Goal: Transaction & Acquisition: Purchase product/service

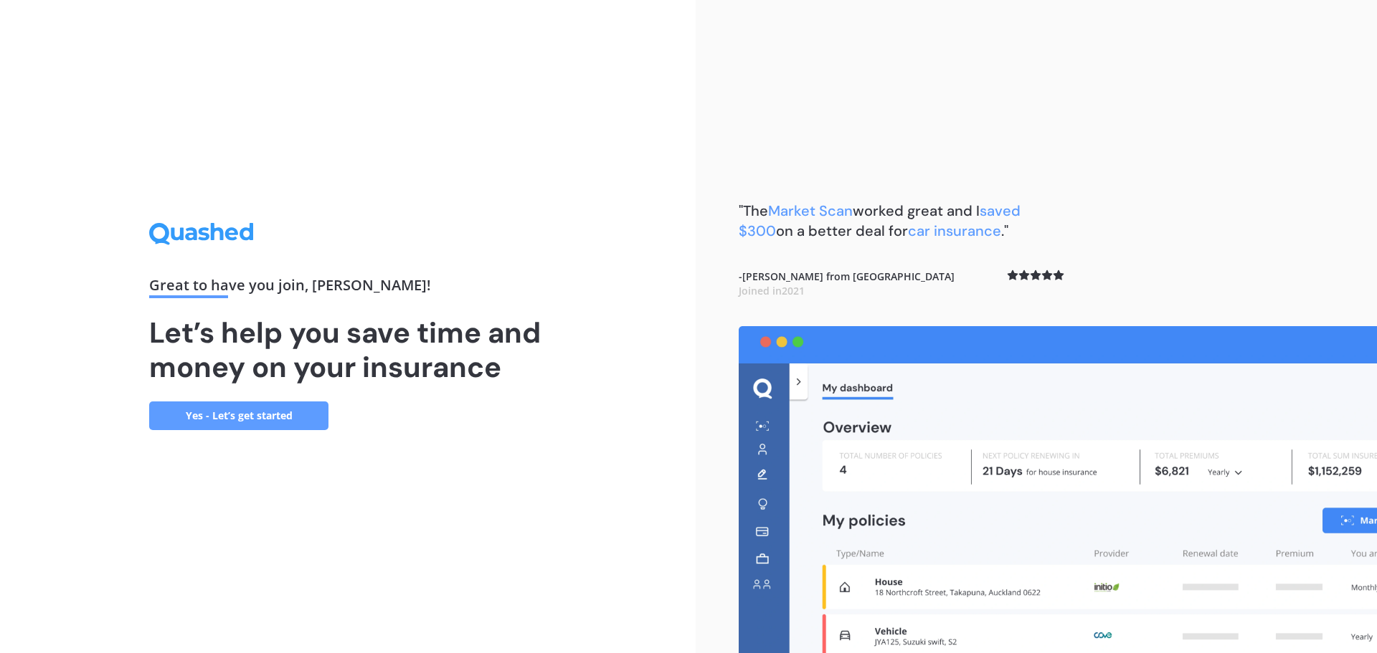
click at [266, 417] on link "Yes - Let’s get started" at bounding box center [238, 416] width 179 height 29
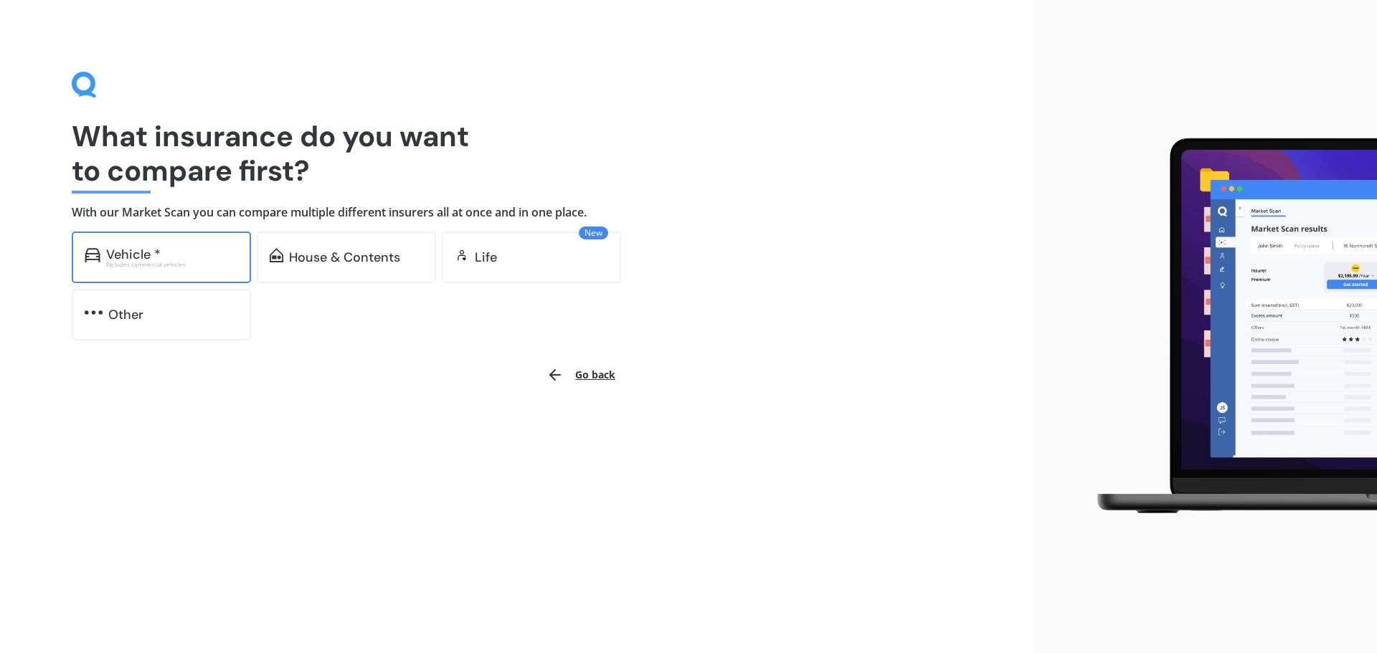
click at [153, 255] on div "Vehicle *" at bounding box center [133, 254] width 55 height 14
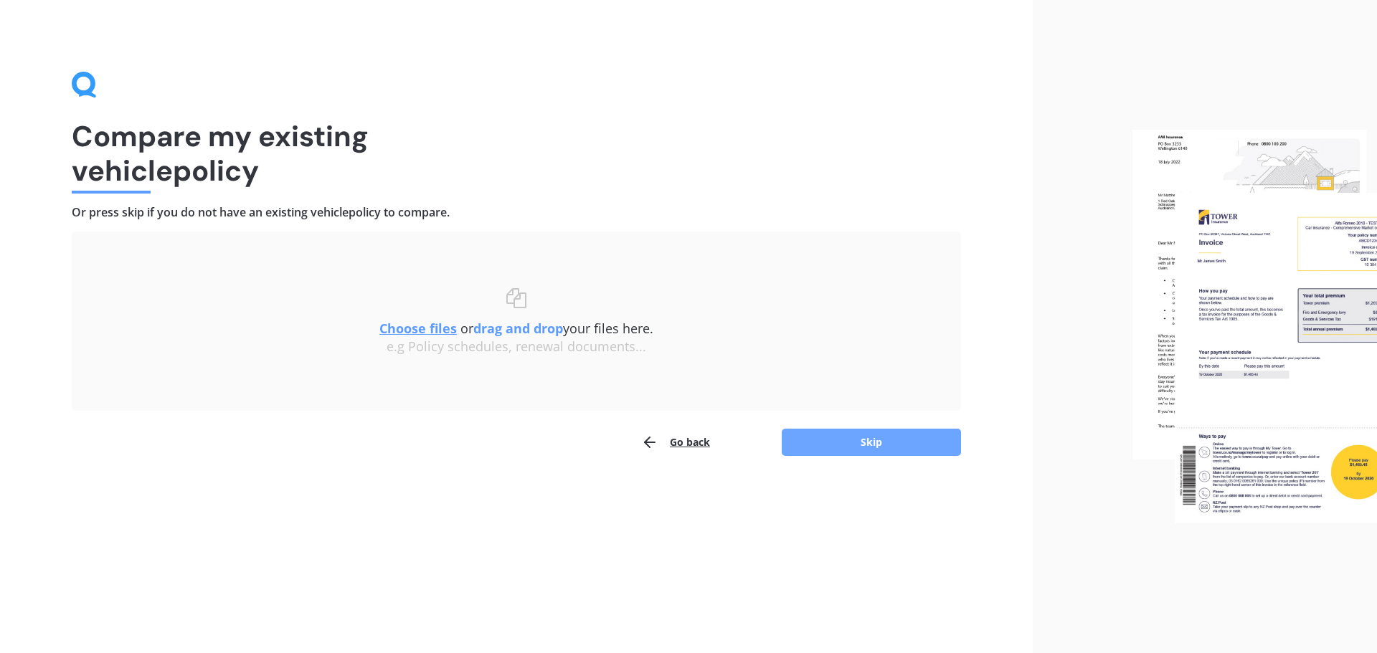
click at [824, 449] on button "Skip" at bounding box center [871, 442] width 179 height 27
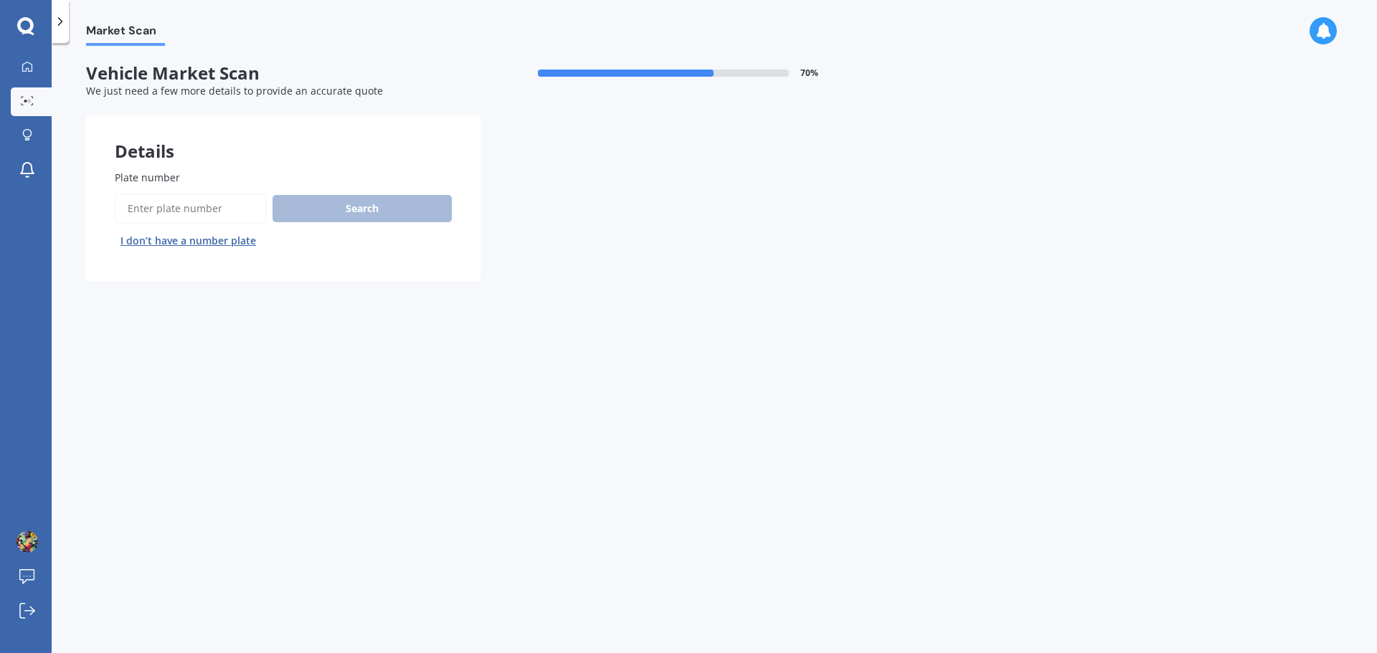
click at [194, 206] on input "Plate number" at bounding box center [191, 209] width 152 height 30
type input "PWG85"
click at [301, 209] on button "Search" at bounding box center [362, 208] width 179 height 27
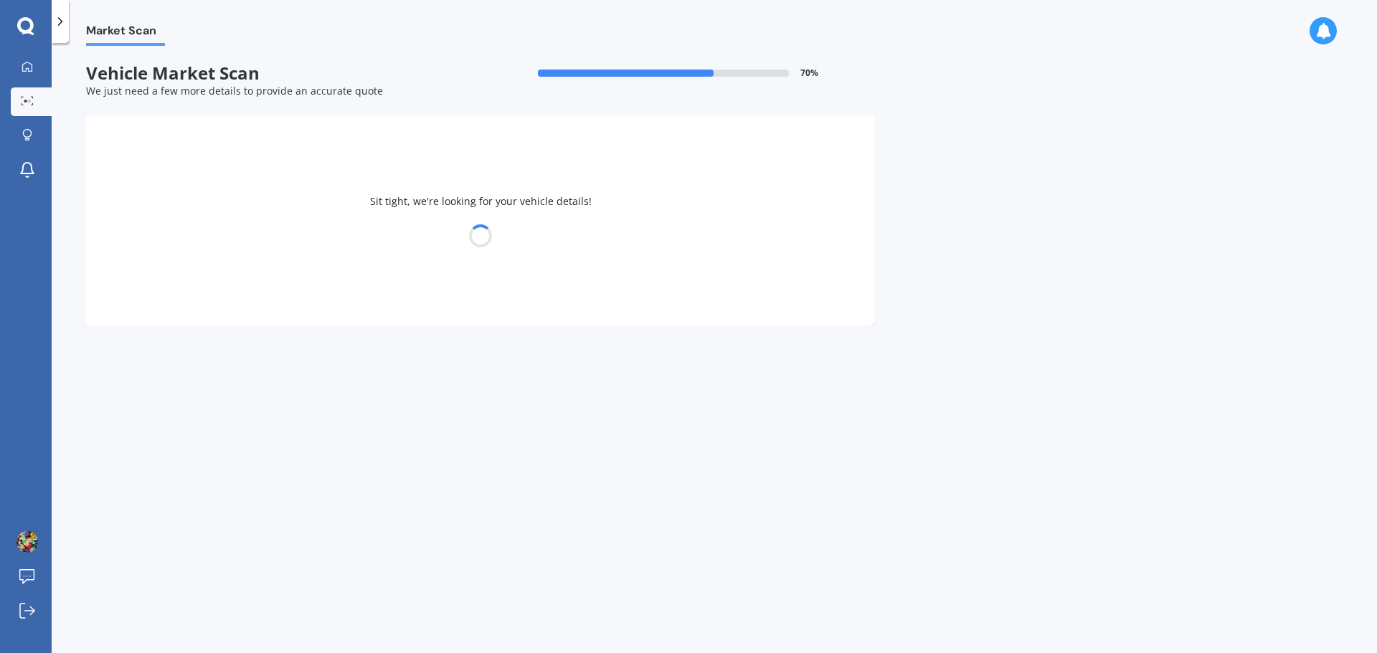
select select "SKODA"
select select "KAMIQ"
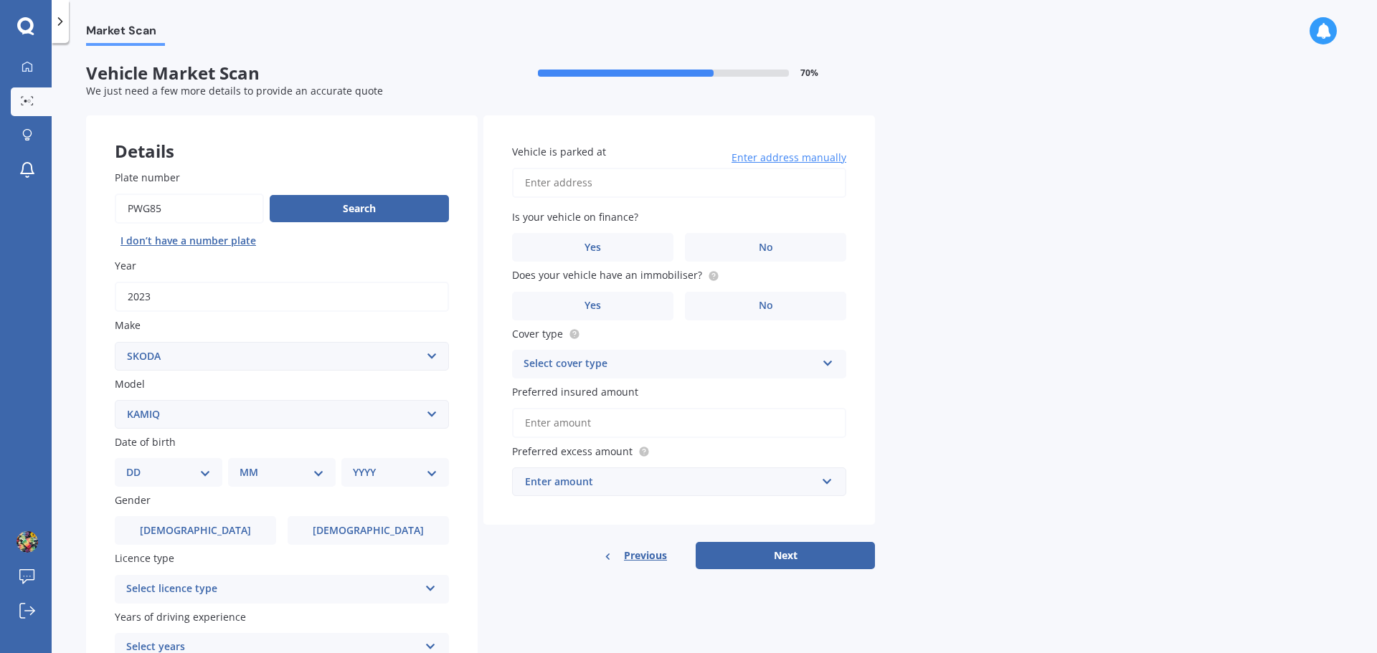
click at [183, 476] on select "DD 01 02 03 04 05 06 07 08 09 10 11 12 13 14 15 16 17 18 19 20 21 22 23 24 25 2…" at bounding box center [168, 473] width 85 height 16
select select "25"
click at [138, 465] on select "DD 01 02 03 04 05 06 07 08 09 10 11 12 13 14 15 16 17 18 19 20 21 22 23 24 25 2…" at bounding box center [168, 473] width 85 height 16
click at [289, 473] on select "MM 01 02 03 04 05 06 07 08 09 10 11 12" at bounding box center [284, 473] width 79 height 16
select select "05"
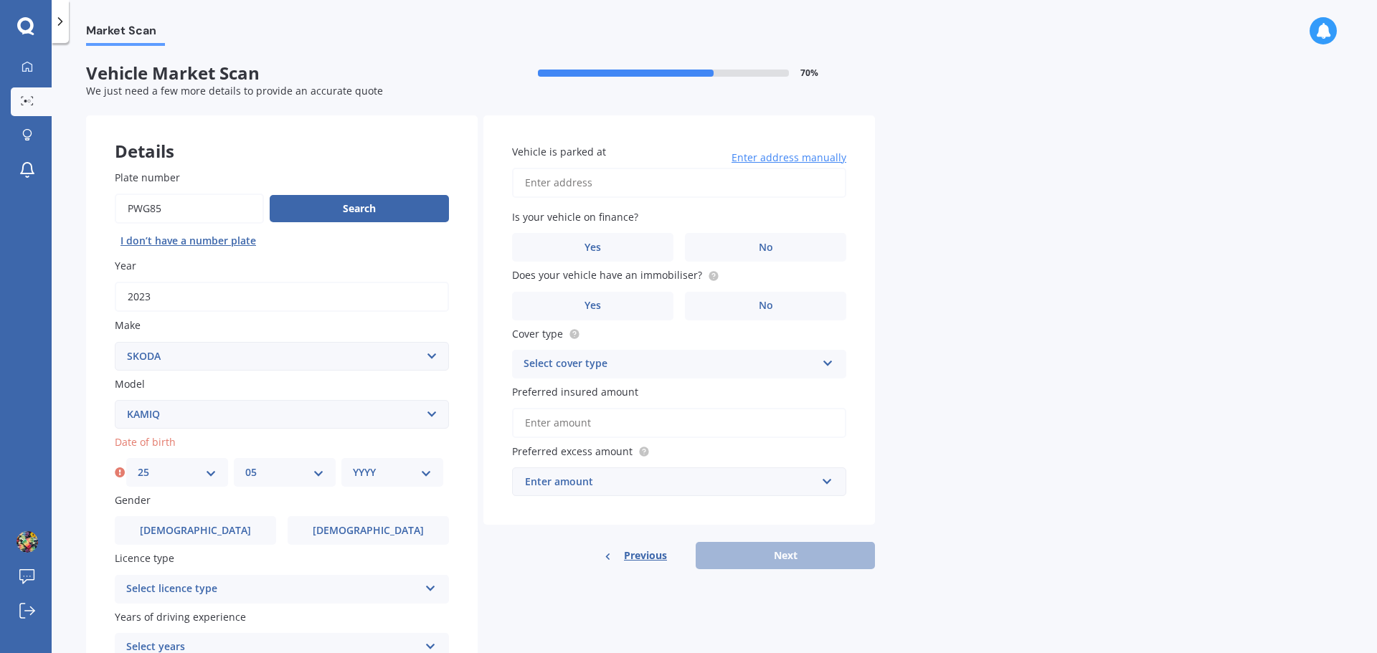
click at [245, 465] on select "MM 01 02 03 04 05 06 07 08 09 10 11 12" at bounding box center [284, 473] width 79 height 16
click at [430, 477] on select "YYYY 2025 2024 2023 2022 2021 2020 2019 2018 2017 2016 2015 2014 2013 2012 2011…" at bounding box center [392, 473] width 79 height 16
select select "1979"
click at [353, 465] on select "YYYY 2025 2024 2023 2022 2021 2020 2019 2018 2017 2016 2015 2014 2013 2012 2011…" at bounding box center [392, 473] width 79 height 16
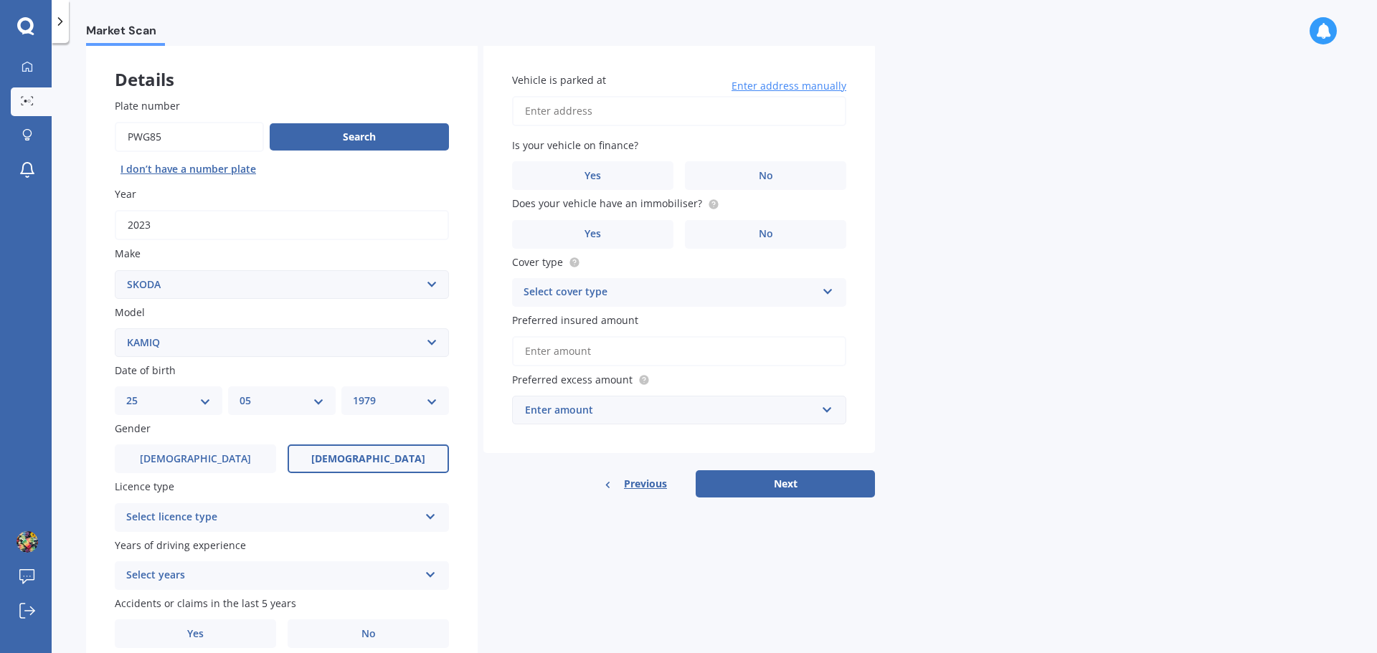
click at [347, 465] on label "[DEMOGRAPHIC_DATA]" at bounding box center [368, 459] width 161 height 29
click at [0, 0] on input "[DEMOGRAPHIC_DATA]" at bounding box center [0, 0] width 0 height 0
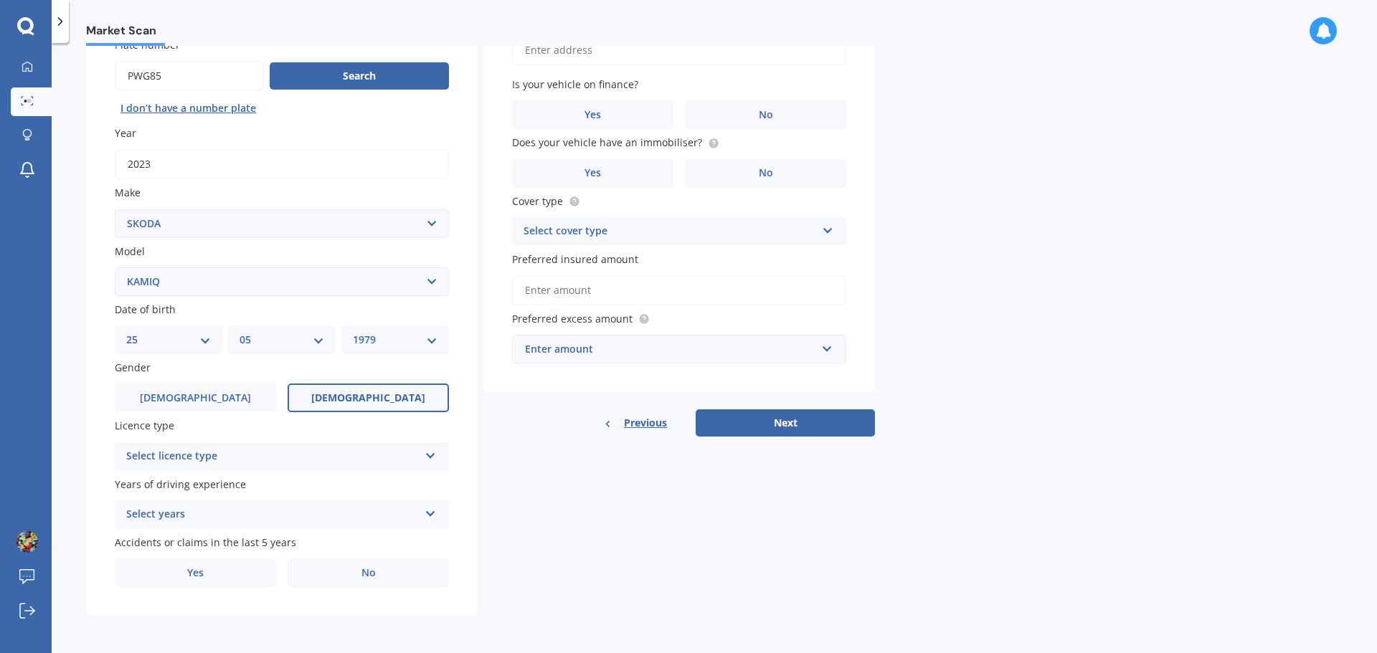
click at [376, 446] on div "Select licence type NZ Full NZ Restricted NZ Learners [GEOGRAPHIC_DATA] [GEOGRA…" at bounding box center [282, 457] width 334 height 29
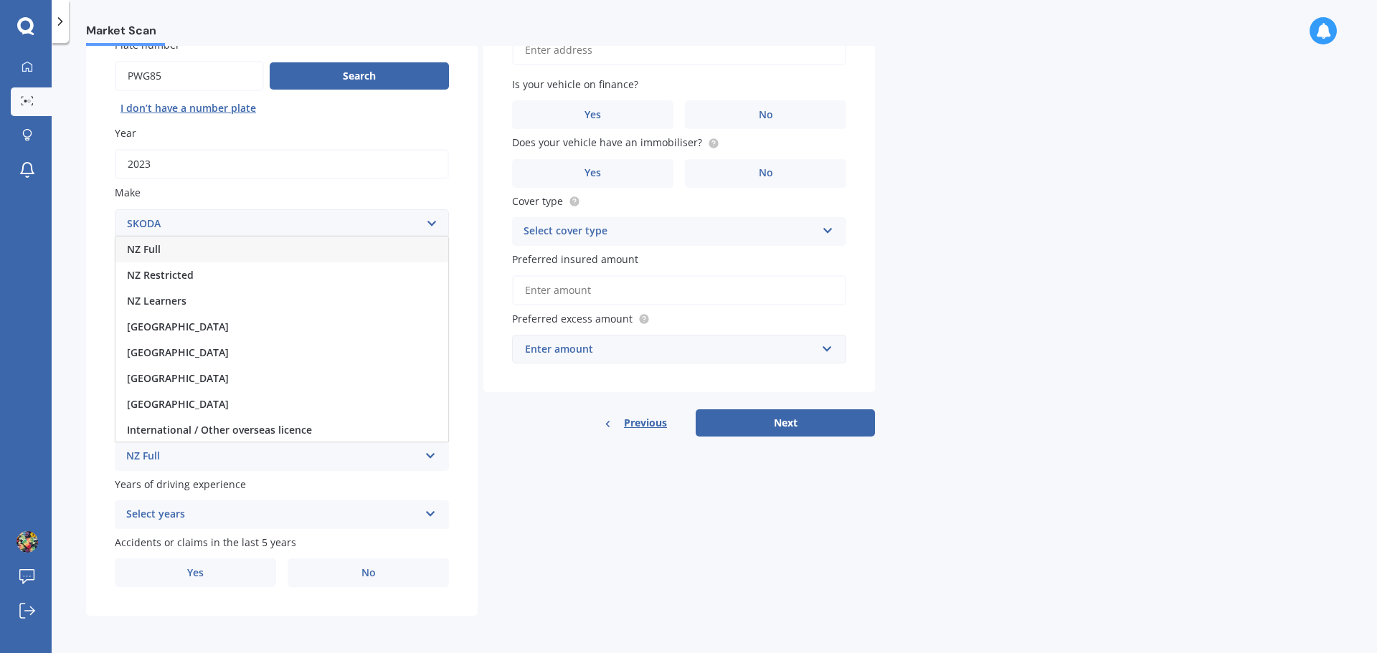
click at [184, 250] on div "NZ Full" at bounding box center [281, 250] width 333 height 26
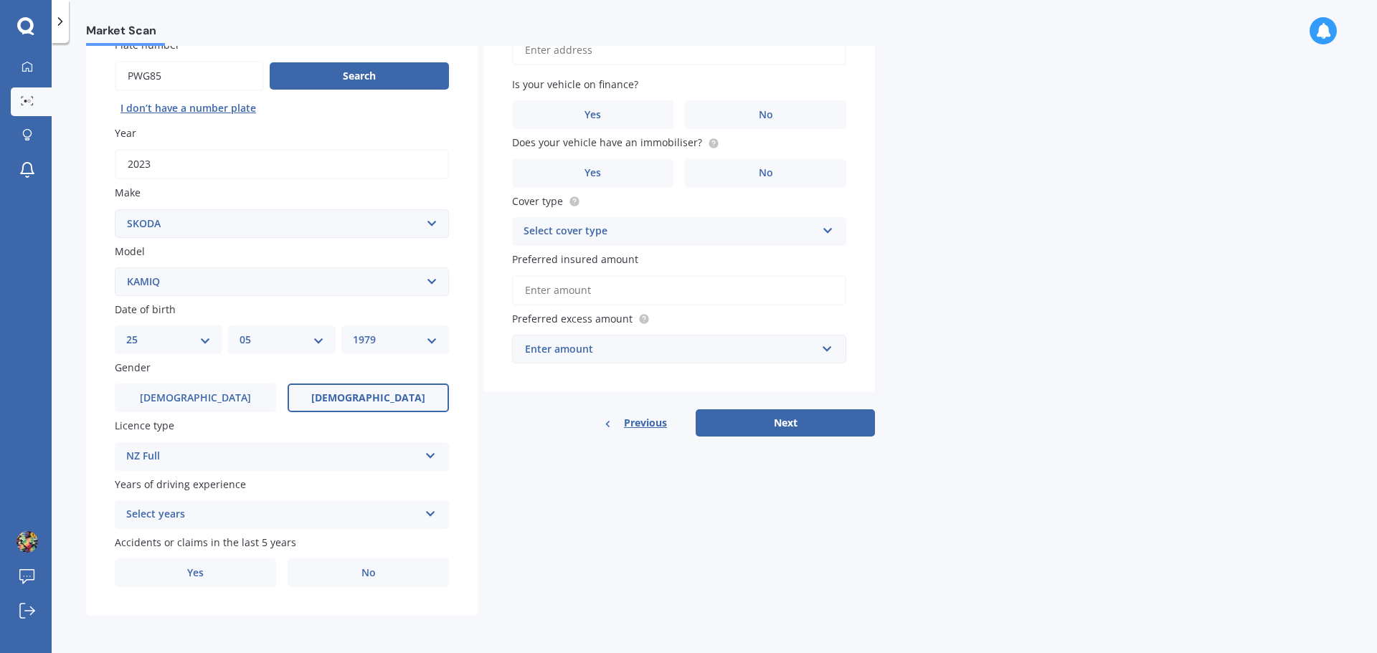
click at [420, 509] on div "Select years 5 or more years 4 years 3 years 2 years 1 year" at bounding box center [282, 515] width 334 height 29
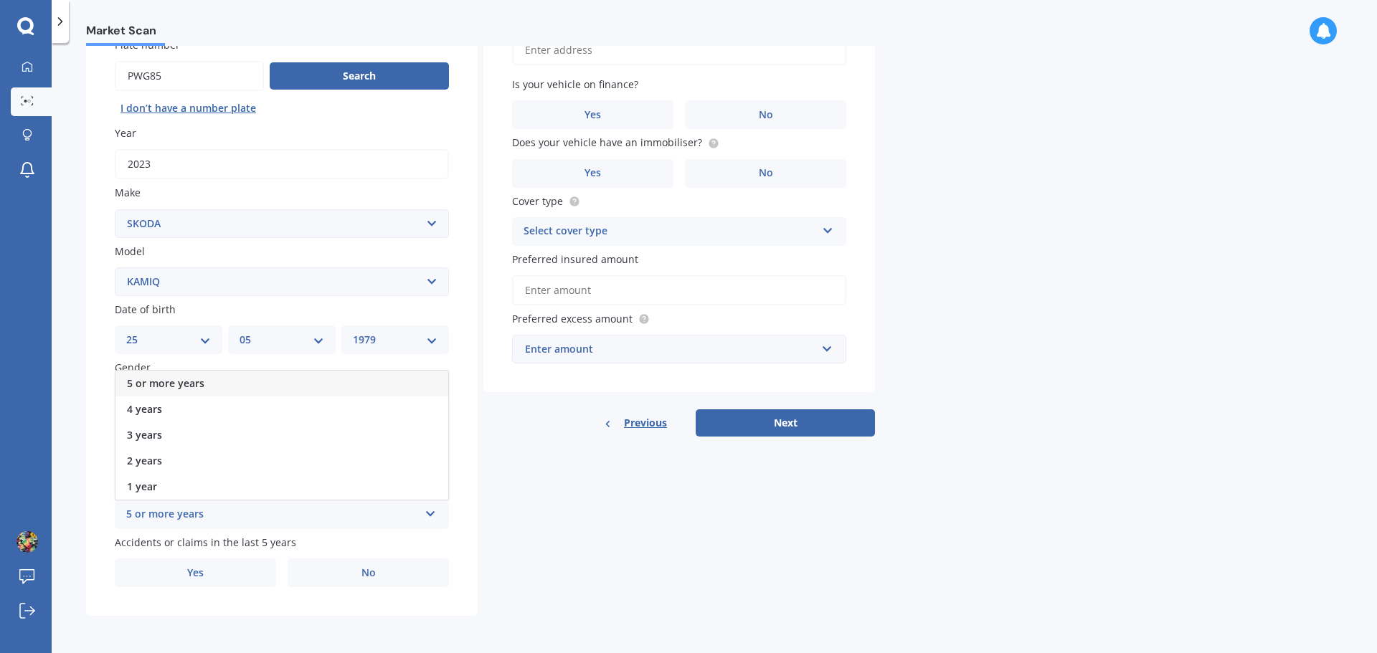
click at [329, 379] on div "5 or more years" at bounding box center [281, 384] width 333 height 26
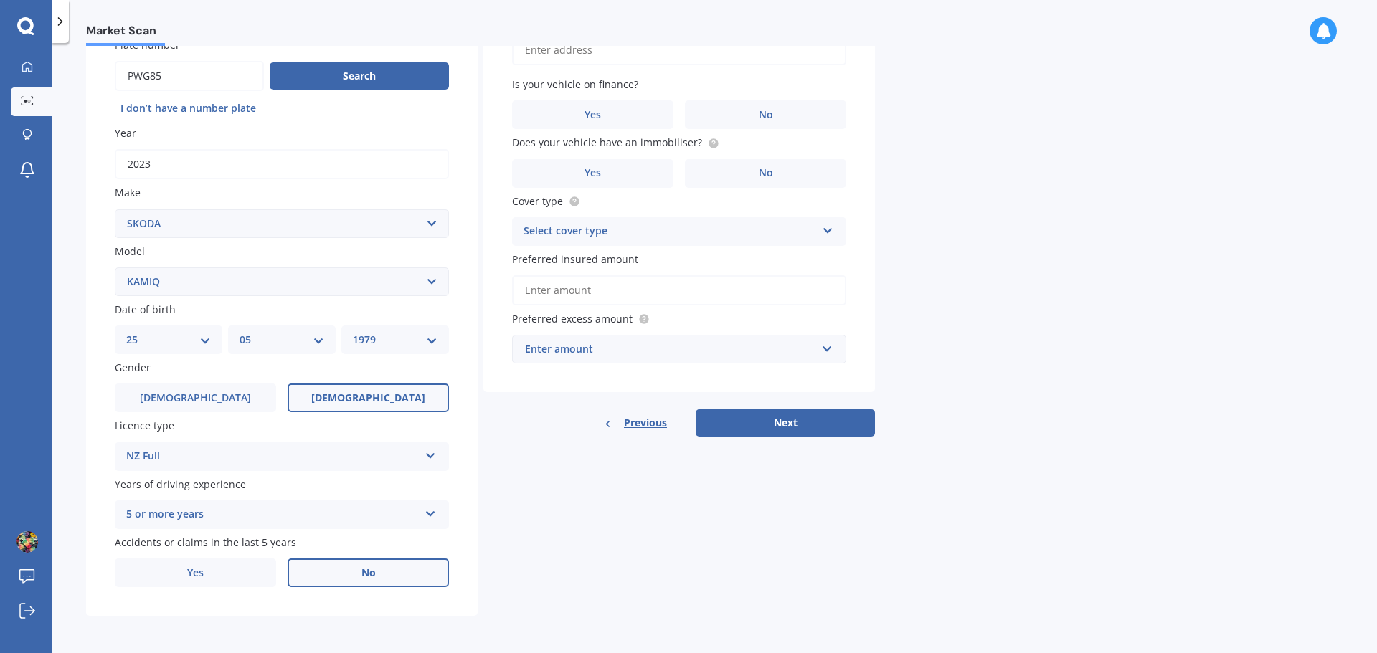
click at [391, 572] on label "No" at bounding box center [368, 573] width 161 height 29
click at [0, 0] on input "No" at bounding box center [0, 0] width 0 height 0
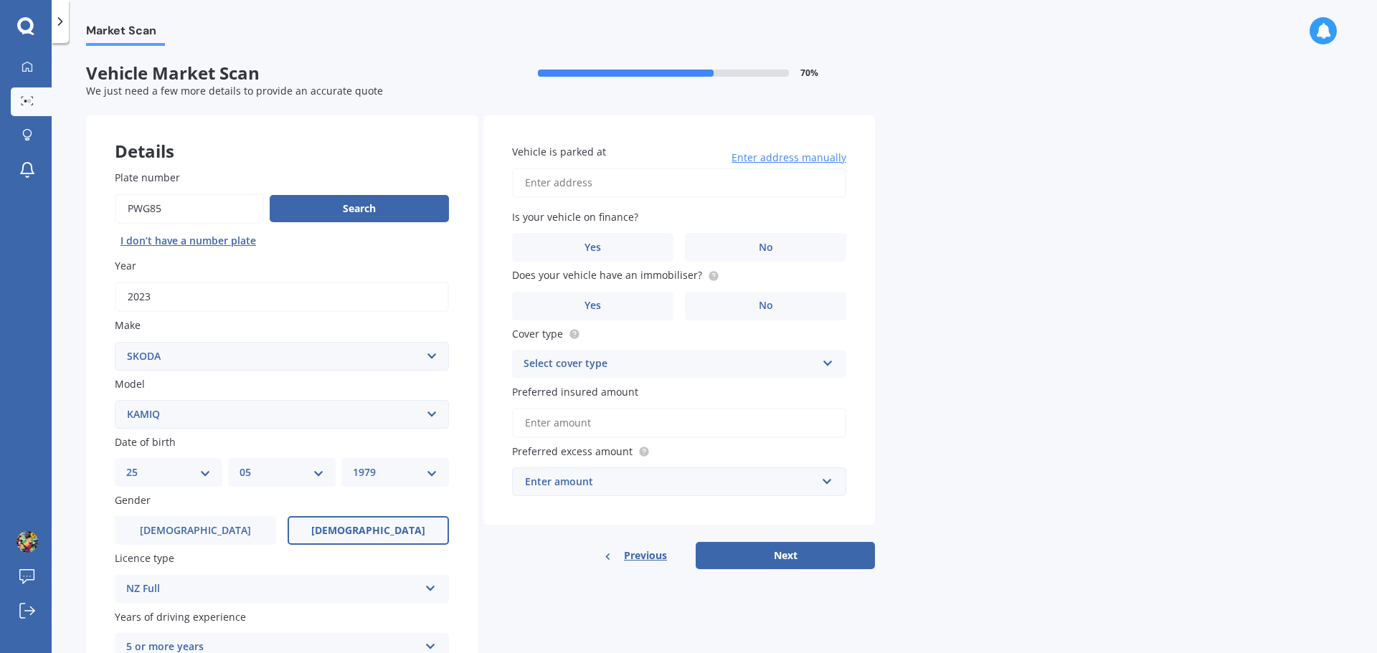
click at [581, 187] on input "Vehicle is parked at" at bounding box center [679, 183] width 334 height 30
type input "[STREET_ADDRESS][PERSON_NAME]"
click at [638, 250] on label "Yes" at bounding box center [592, 247] width 161 height 29
click at [0, 0] on input "Yes" at bounding box center [0, 0] width 0 height 0
click at [709, 276] on circle at bounding box center [713, 275] width 9 height 9
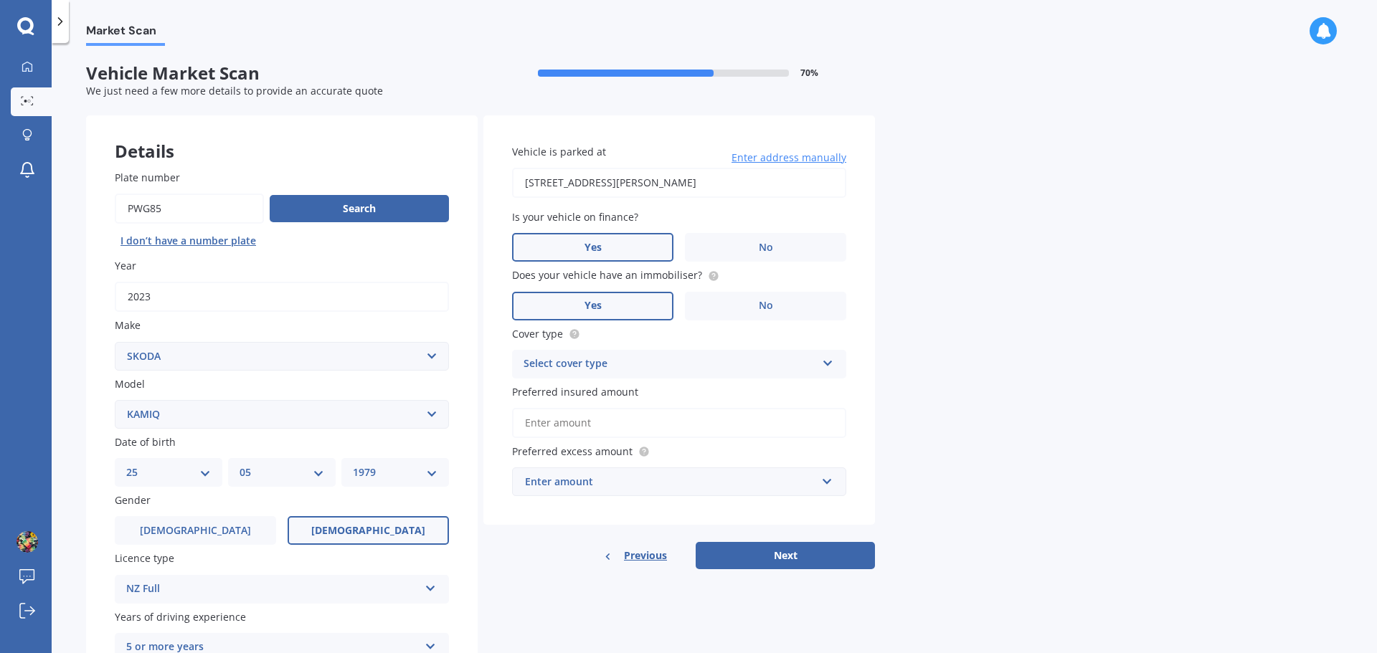
click at [648, 302] on label "Yes" at bounding box center [592, 306] width 161 height 29
click at [0, 0] on input "Yes" at bounding box center [0, 0] width 0 height 0
click at [636, 362] on div "Select cover type" at bounding box center [670, 364] width 293 height 17
click at [625, 387] on div "Comprehensive" at bounding box center [679, 392] width 333 height 26
click at [636, 417] on input "Preferred insured amount" at bounding box center [679, 423] width 334 height 30
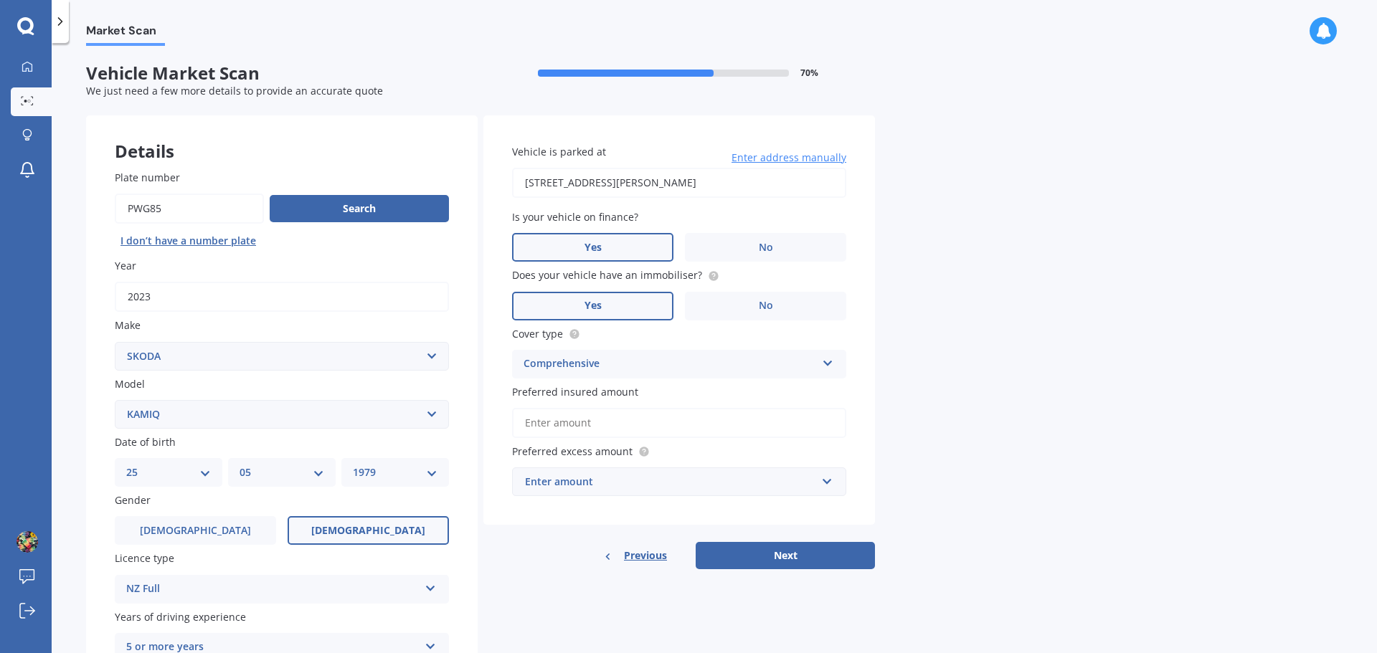
type input "$1"
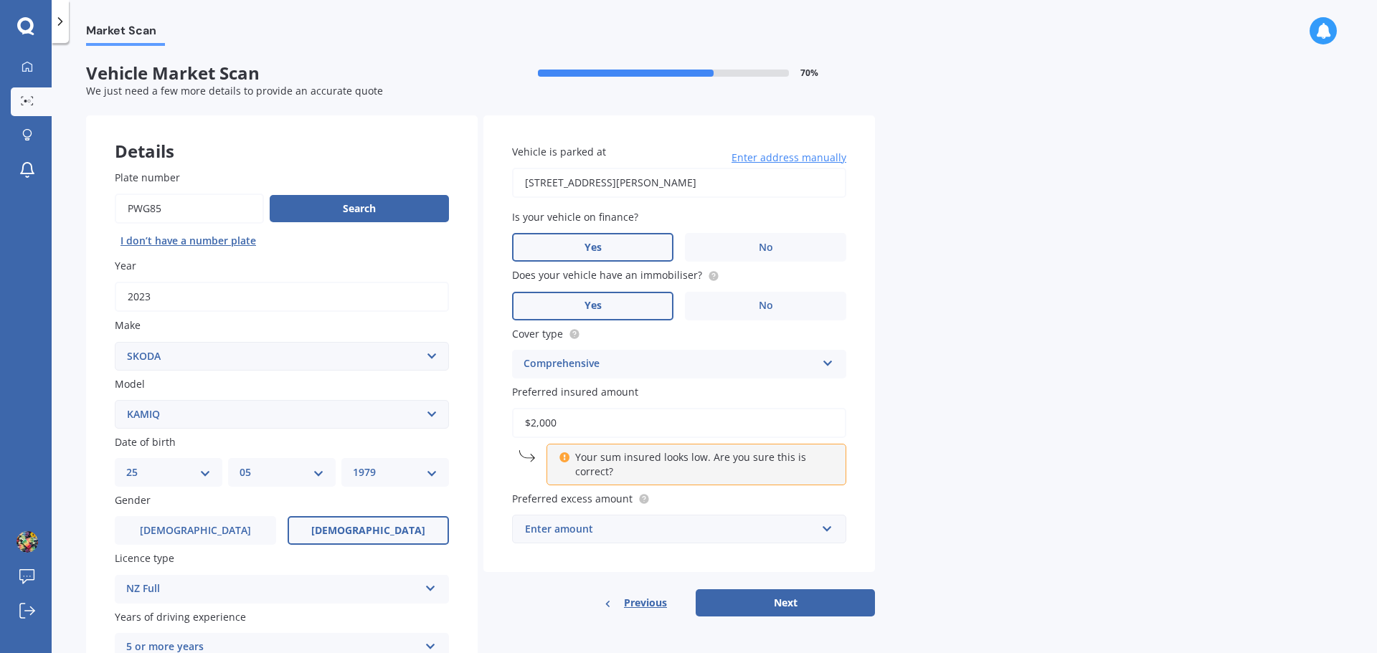
type input "$20,000"
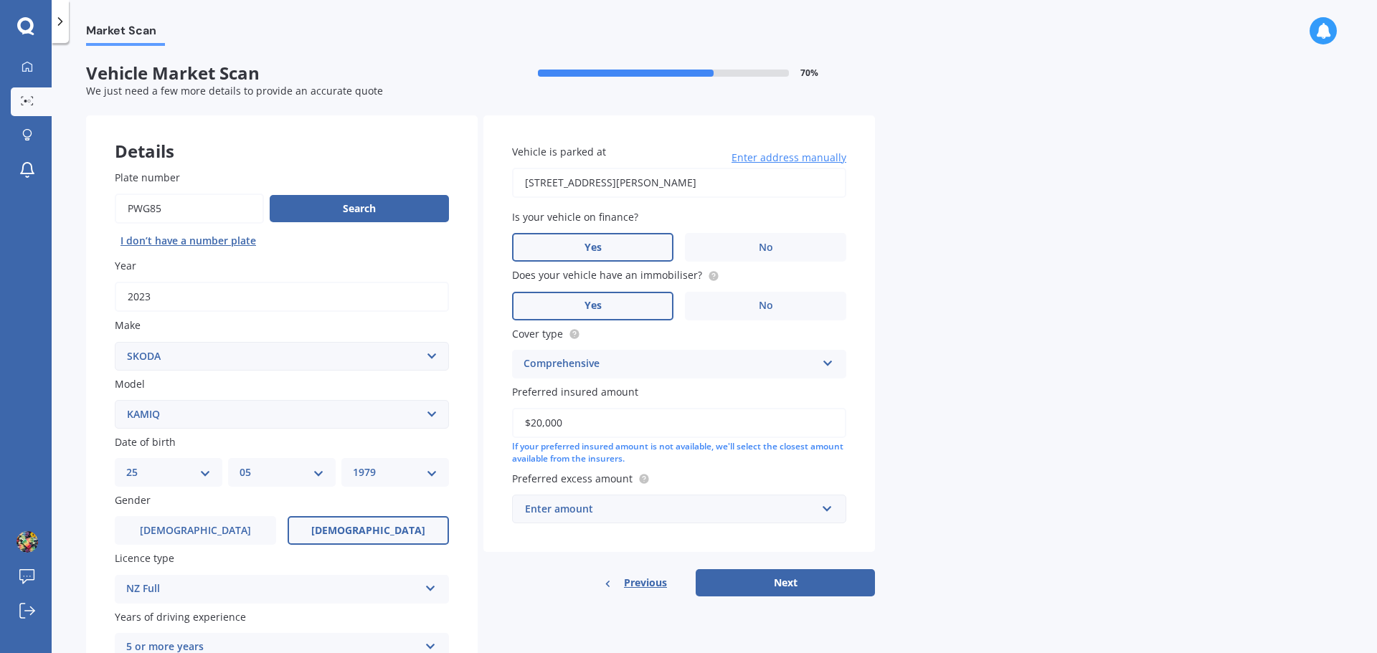
drag, startPoint x: 618, startPoint y: 425, endPoint x: 505, endPoint y: 416, distance: 113.0
click at [505, 416] on div "Vehicle is parked at [STREET_ADDRESS][PERSON_NAME] Enter address manually Is yo…" at bounding box center [679, 333] width 392 height 437
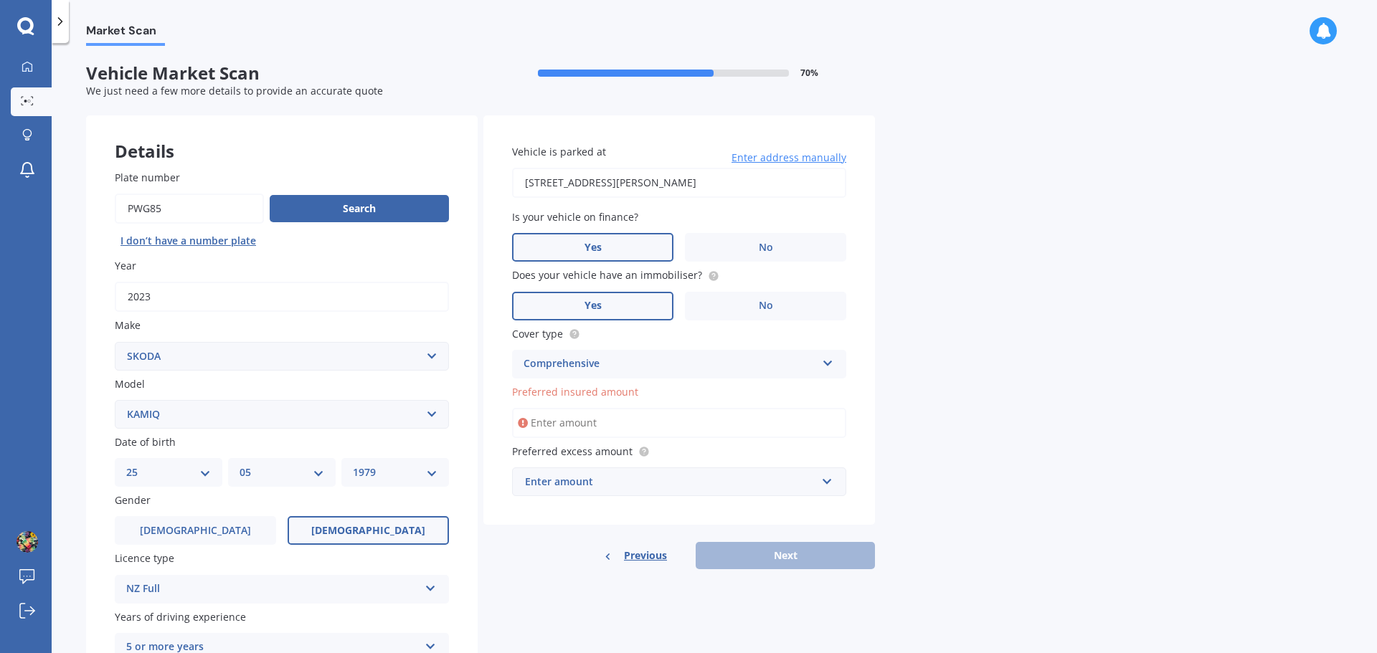
click at [580, 483] on div "Enter amount" at bounding box center [670, 482] width 291 height 16
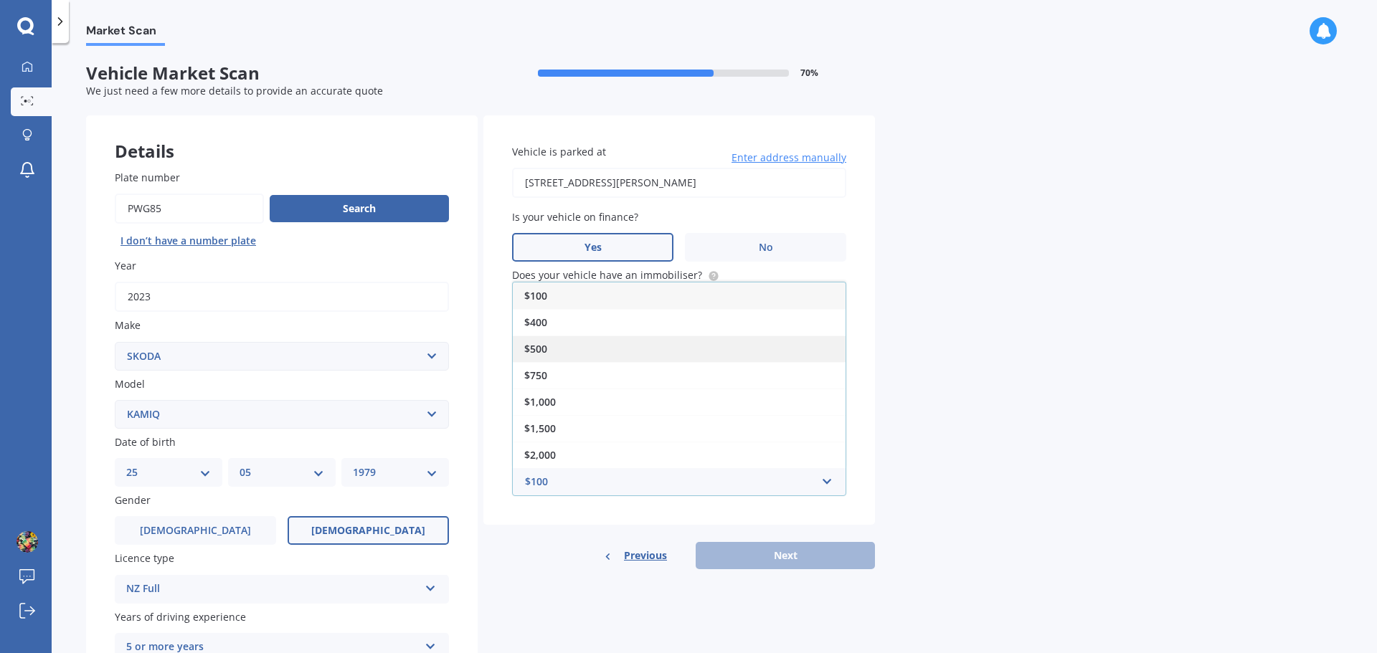
click at [550, 341] on div "$500" at bounding box center [679, 349] width 333 height 27
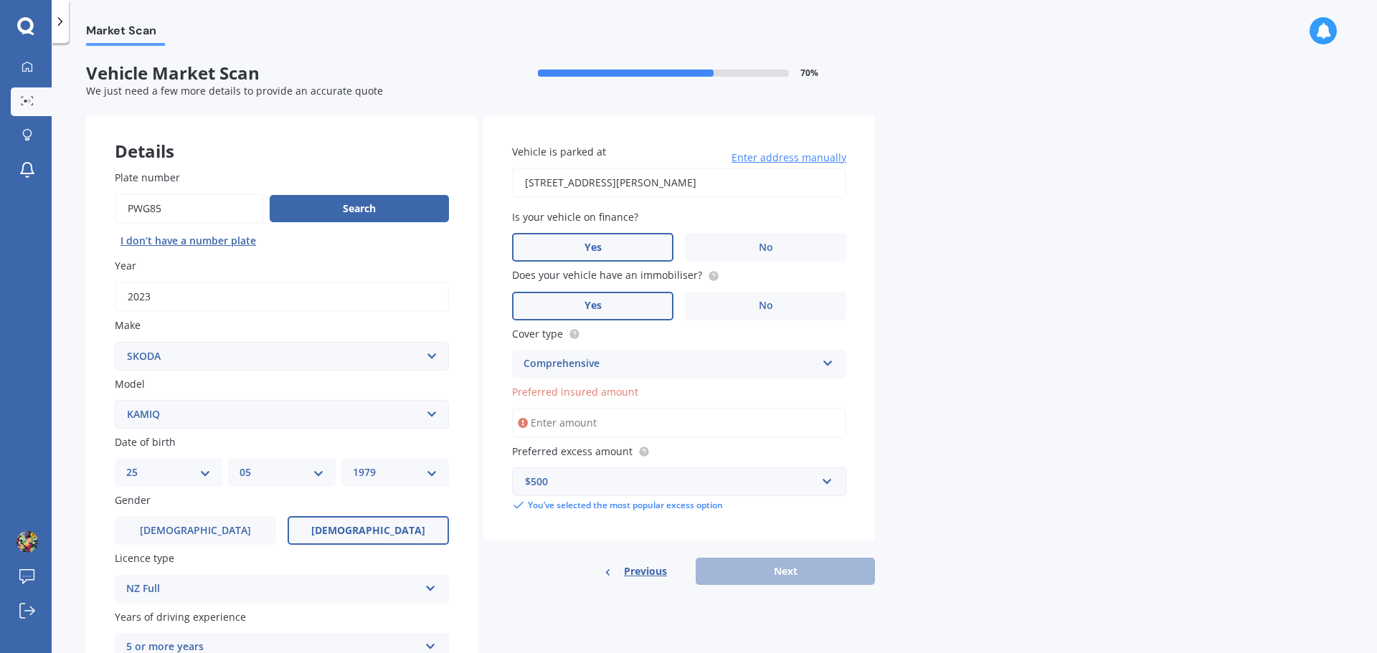
click at [579, 417] on input "Preferred insured amount" at bounding box center [679, 423] width 334 height 30
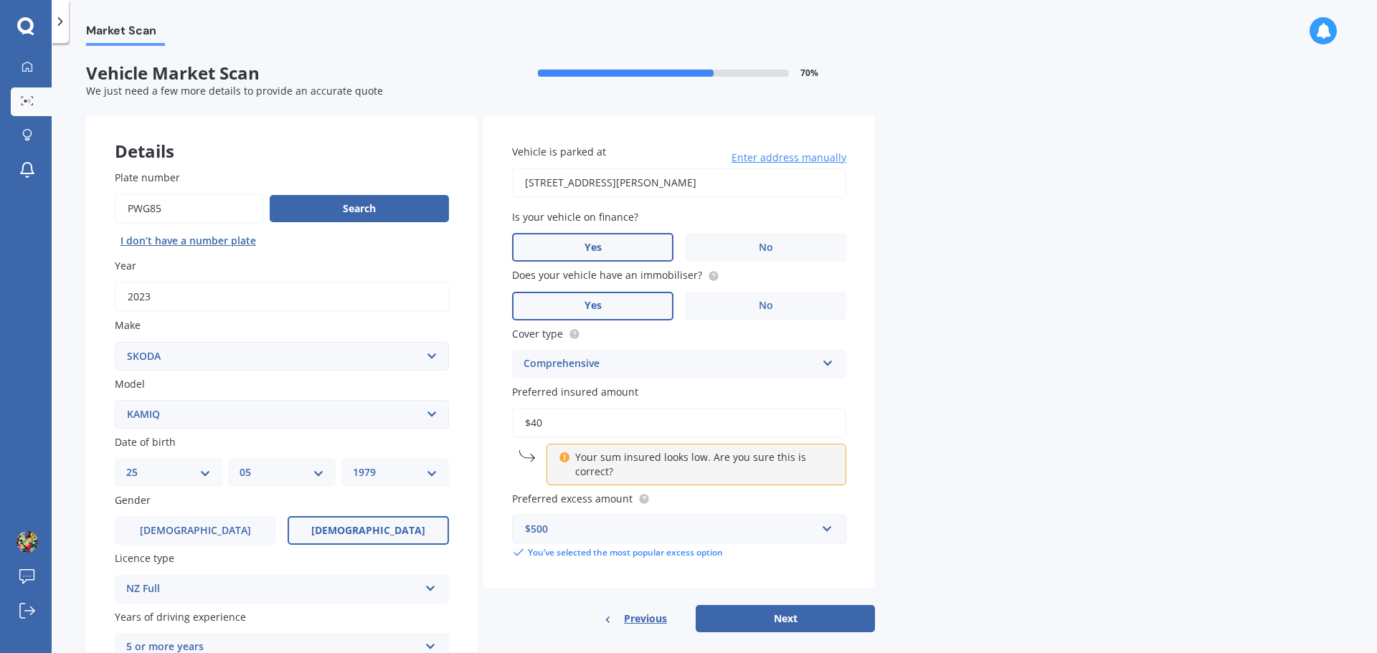
click at [557, 425] on input "$40" at bounding box center [679, 423] width 334 height 30
type input "$4"
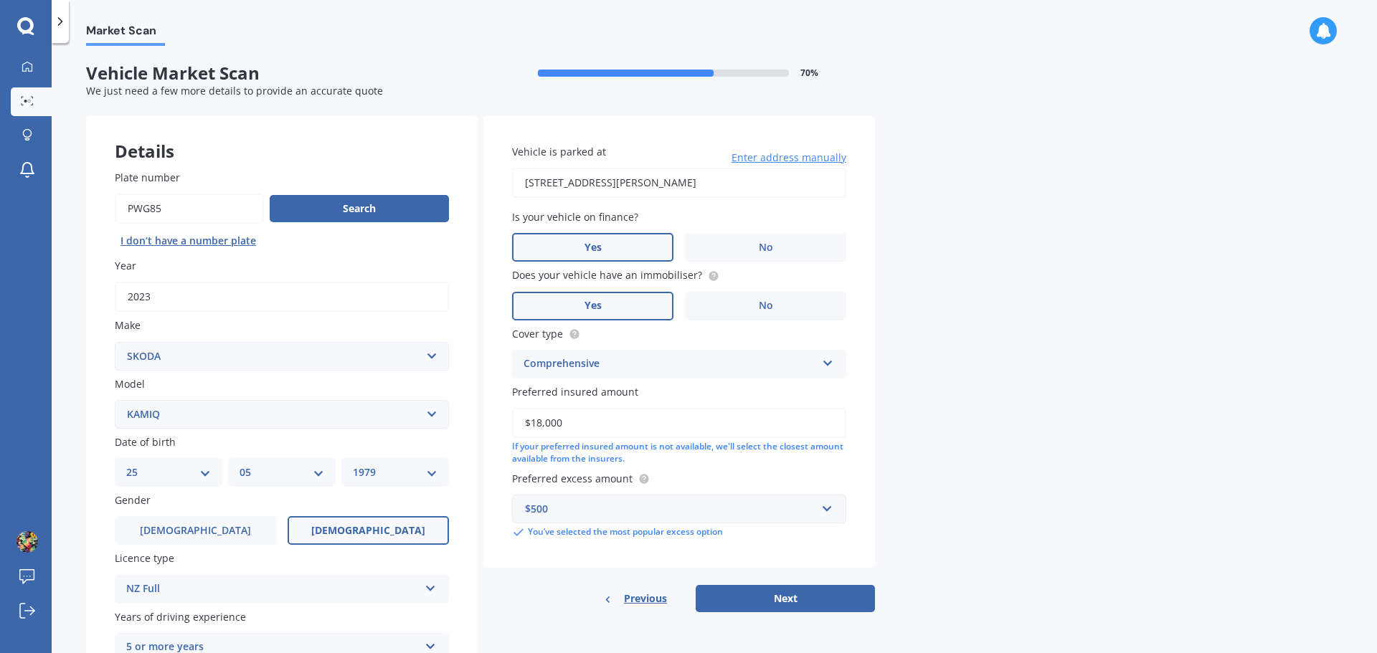
drag, startPoint x: 569, startPoint y: 426, endPoint x: 467, endPoint y: 428, distance: 101.9
click at [467, 428] on div "Details Plate number Search I don’t have a number plate Year [DATE] Make Select…" at bounding box center [480, 431] width 789 height 633
type input "$20,000"
click at [770, 599] on button "Next" at bounding box center [785, 598] width 179 height 27
select select "25"
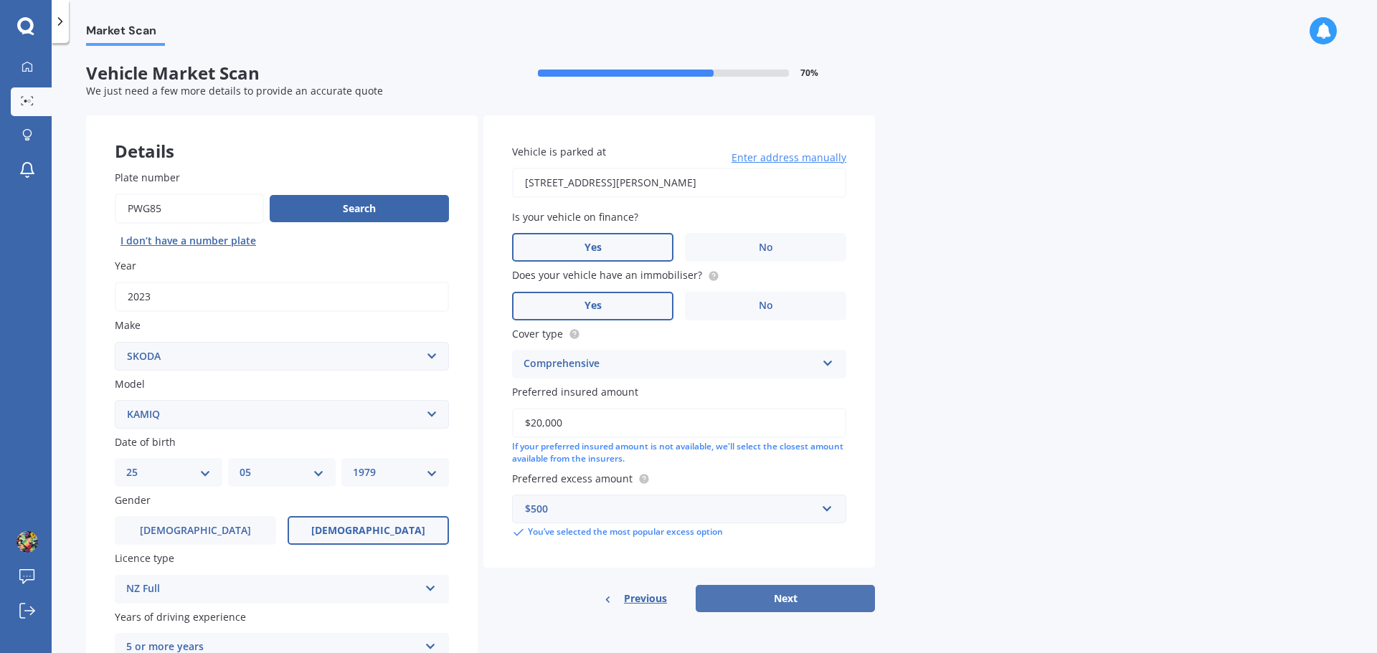
select select "05"
select select "1979"
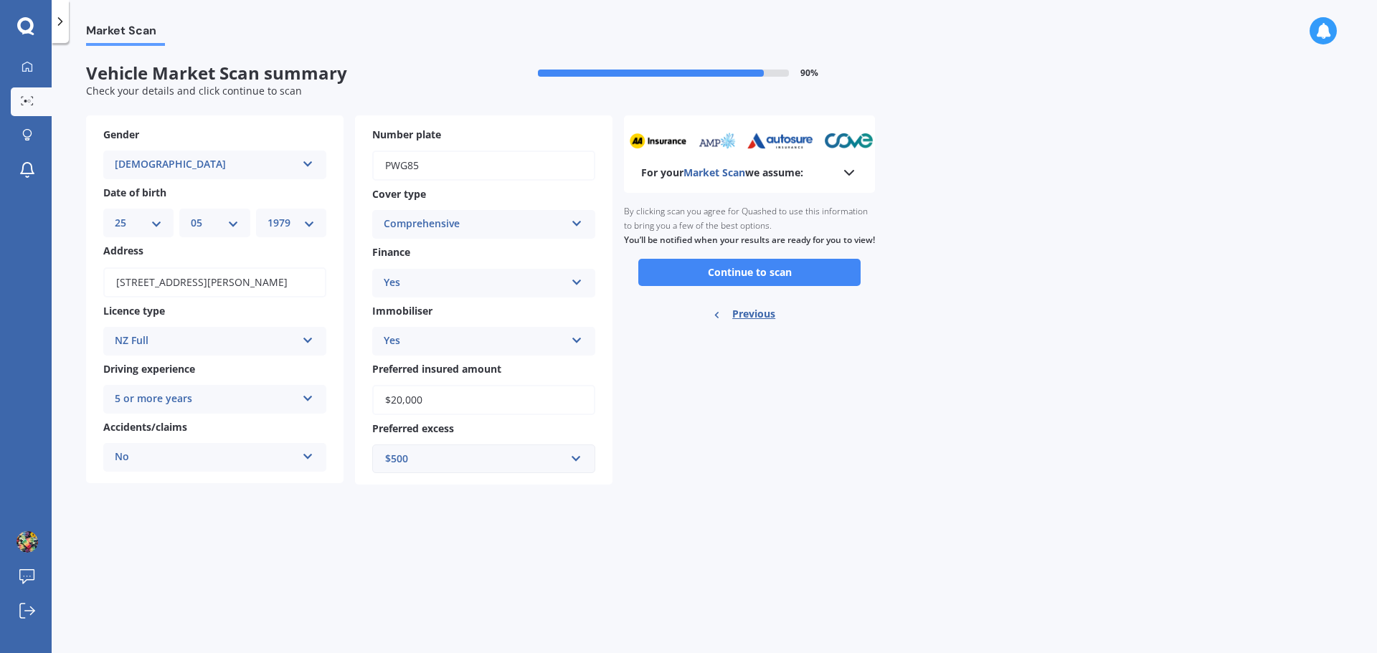
click at [714, 607] on div "Market Scan Vehicle Market Scan summary 90 % Check your details and click conti…" at bounding box center [715, 351] width 1326 height 610
click at [420, 467] on div "$500" at bounding box center [475, 459] width 180 height 16
click at [411, 353] on div "$750" at bounding box center [484, 352] width 222 height 27
click at [729, 286] on button "Continue to scan" at bounding box center [749, 272] width 222 height 27
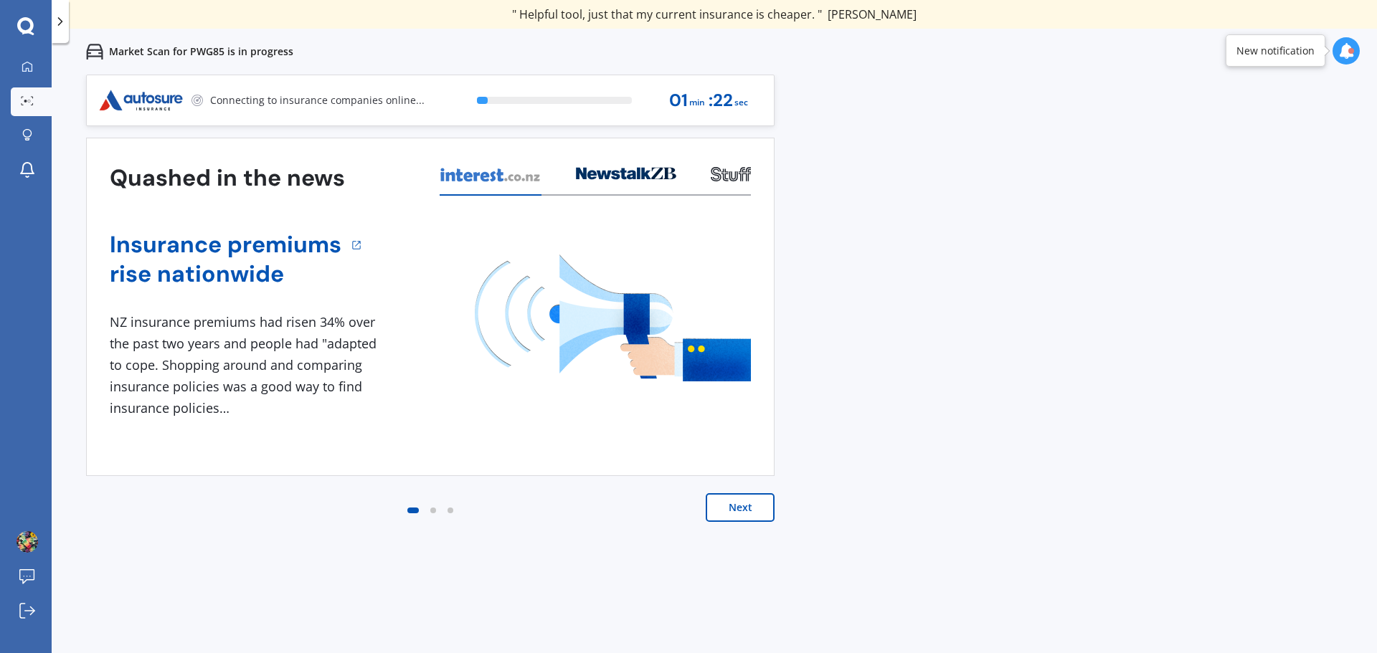
click at [760, 511] on button "Next" at bounding box center [740, 507] width 69 height 29
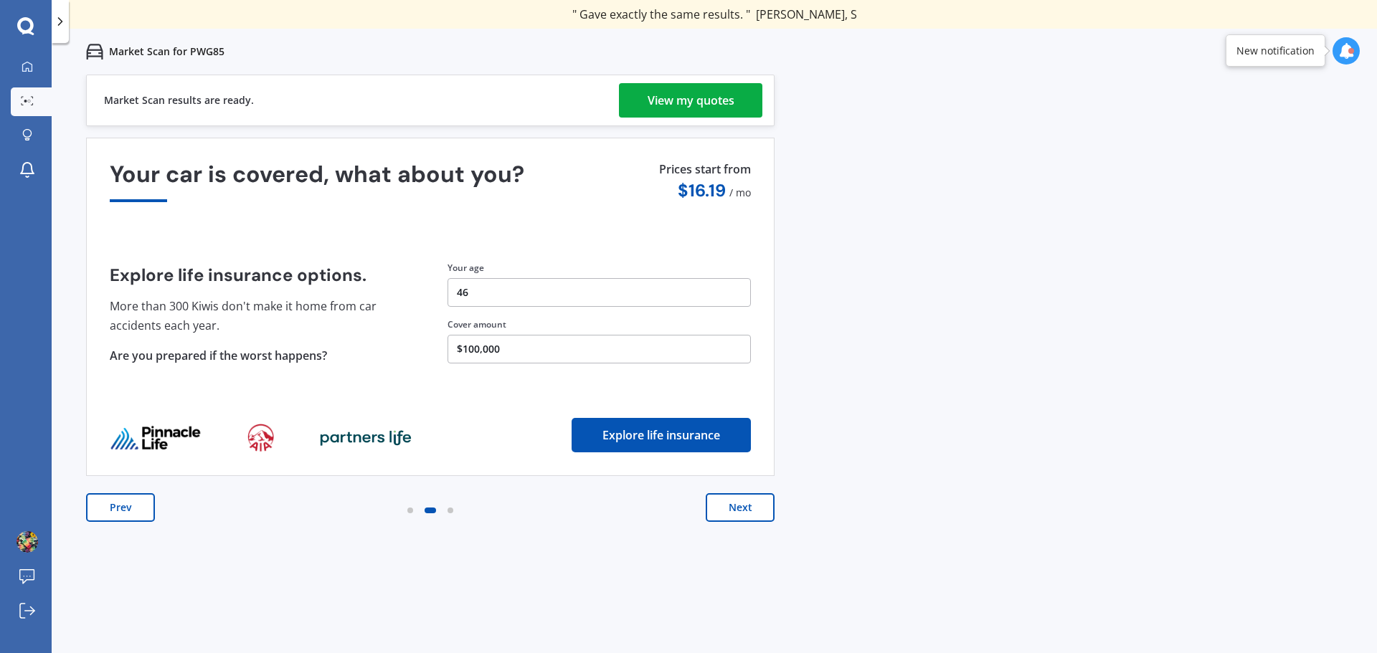
click at [724, 98] on div "View my quotes" at bounding box center [691, 100] width 87 height 34
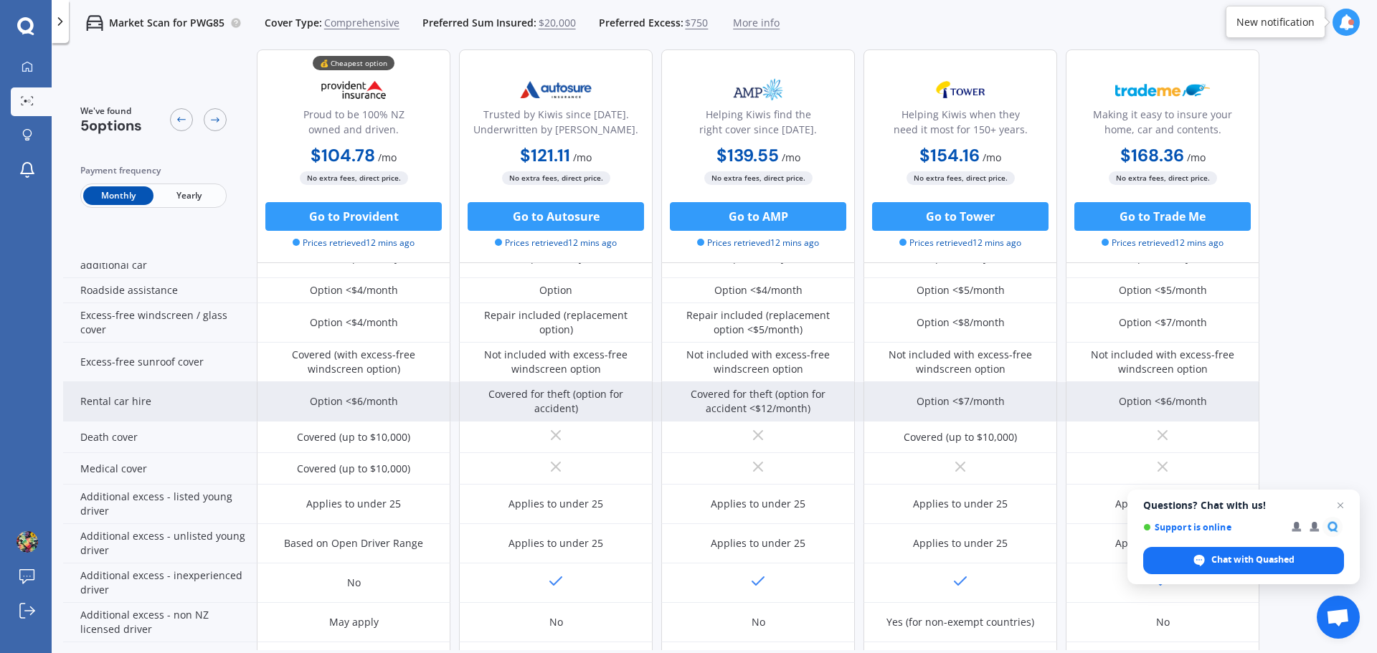
scroll to position [287, 0]
